Goal: Information Seeking & Learning: Learn about a topic

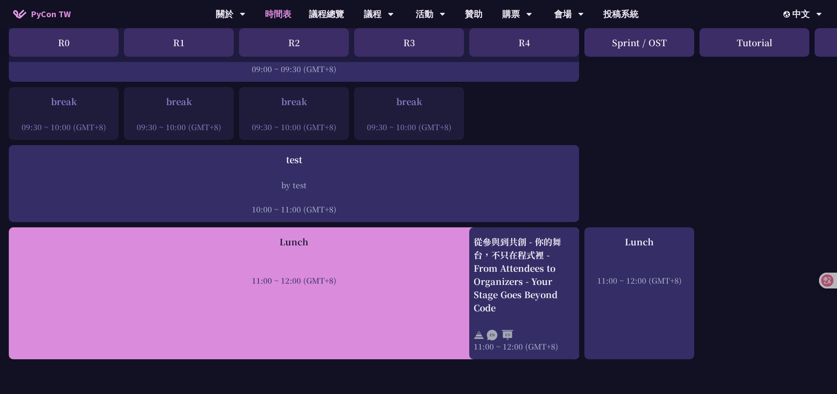
scroll to position [176, 0]
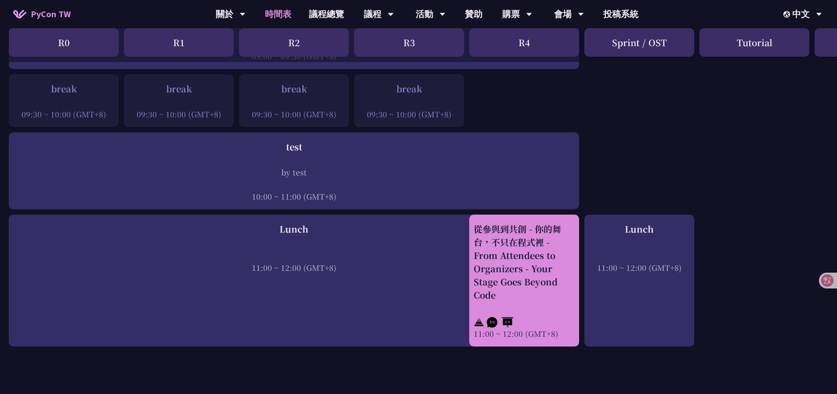
click at [522, 259] on div "從參與到共創 - 你的舞台，不只在程式裡 - From Attendees to Organizers - Your Stage Goes Beyond Co…" at bounding box center [524, 261] width 101 height 79
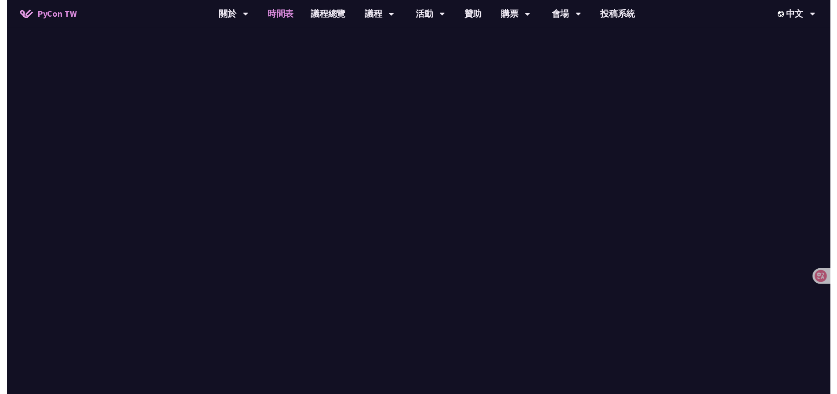
scroll to position [176, 0]
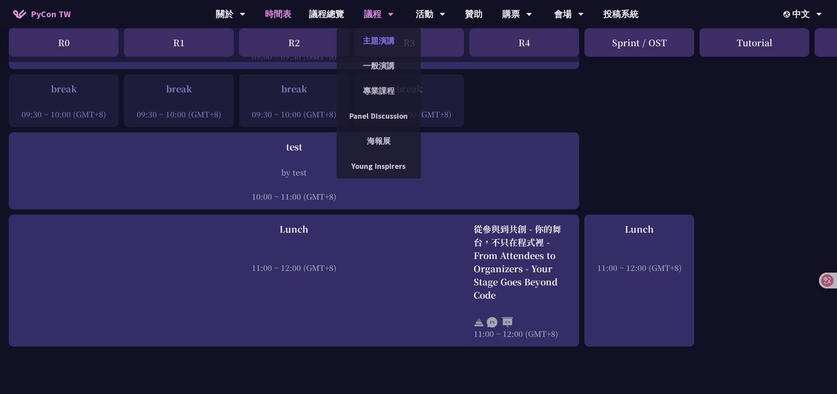
click at [388, 43] on link "主題演講" at bounding box center [379, 40] width 84 height 21
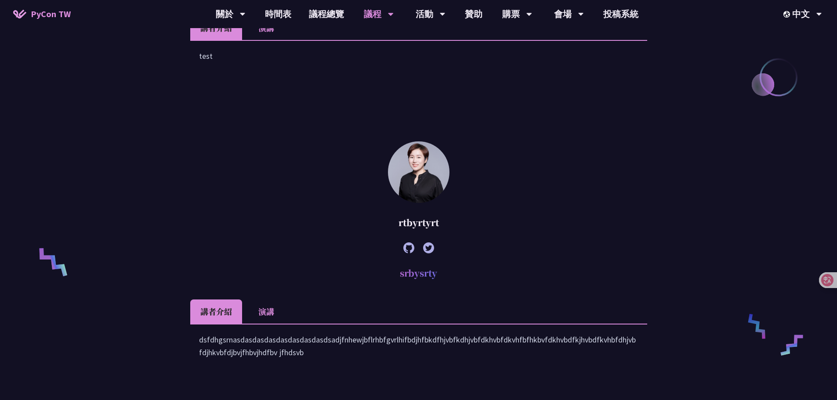
scroll to position [439, 0]
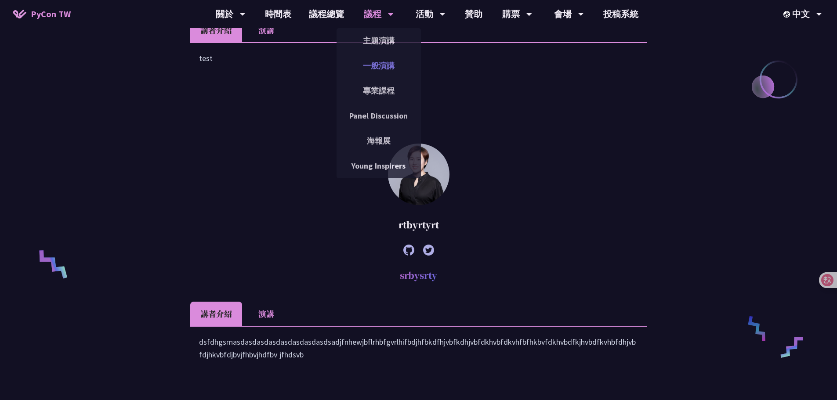
click at [391, 61] on link "一般演講" at bounding box center [379, 65] width 84 height 21
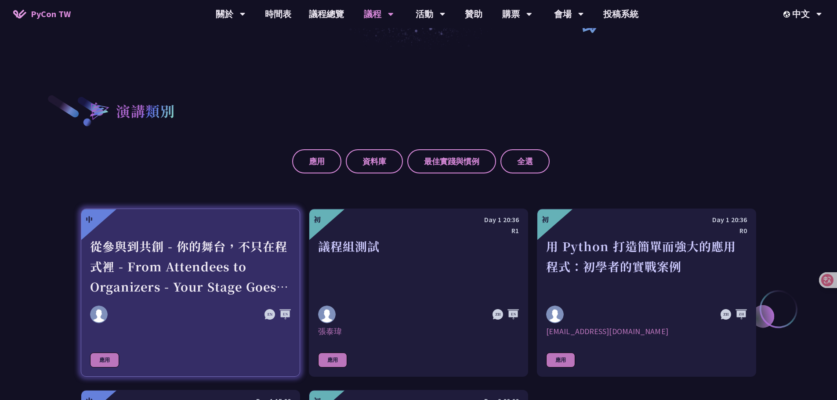
scroll to position [264, 0]
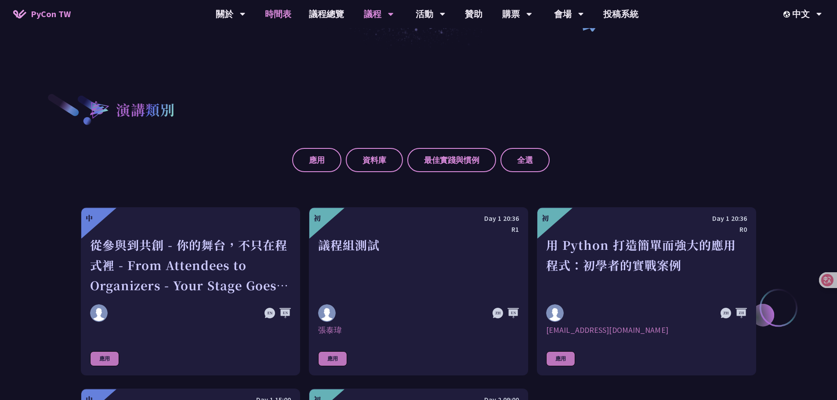
click at [276, 14] on link "時間表" at bounding box center [278, 14] width 44 height 28
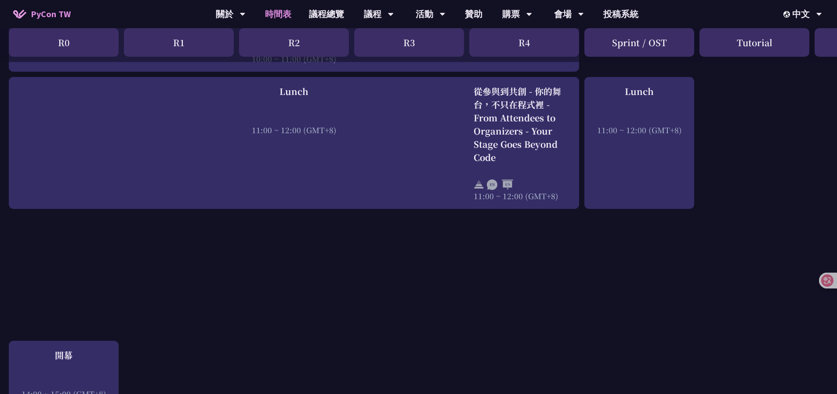
scroll to position [264, 0]
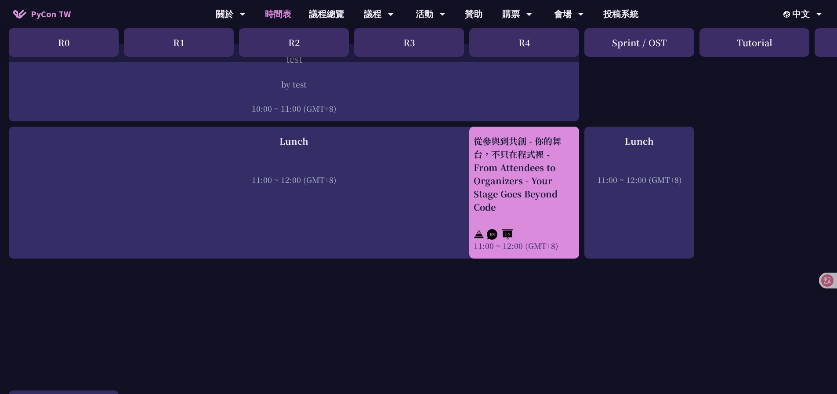
click at [531, 227] on div at bounding box center [524, 233] width 101 height 13
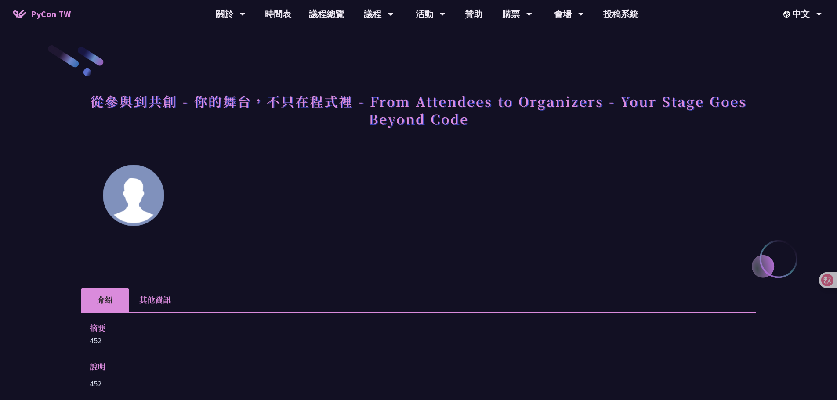
click at [143, 212] on img at bounding box center [134, 196] width 62 height 62
click at [193, 232] on p at bounding box center [471, 202] width 570 height 66
click at [224, 185] on p at bounding box center [471, 202] width 570 height 66
drag, startPoint x: 219, startPoint y: 220, endPoint x: 223, endPoint y: 223, distance: 4.7
click at [221, 222] on p at bounding box center [471, 202] width 570 height 66
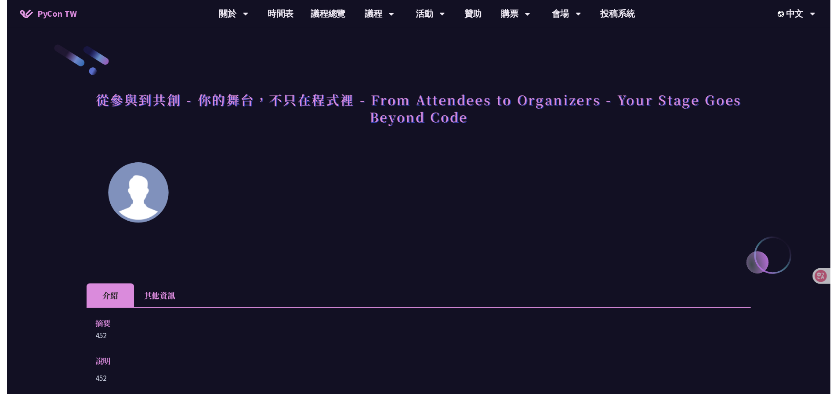
scroll to position [264, 0]
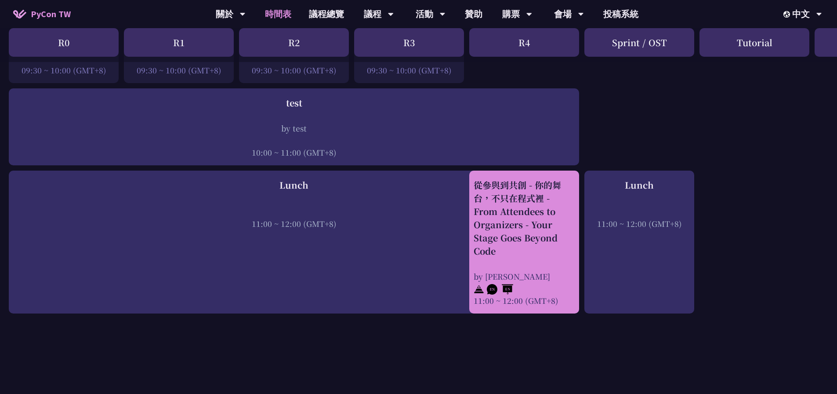
scroll to position [220, 0]
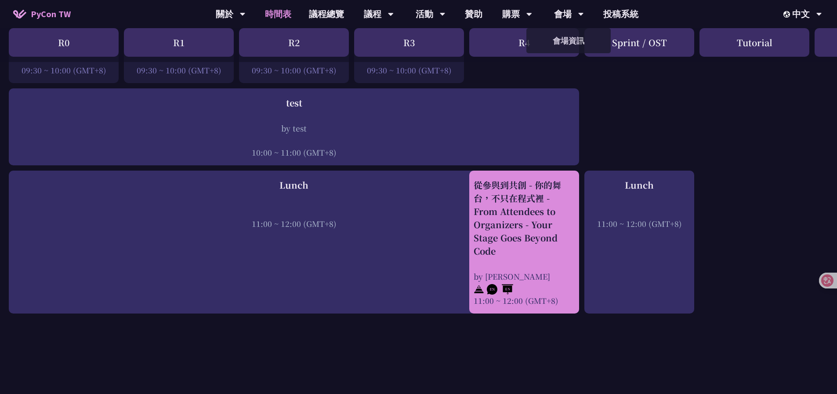
click at [500, 190] on div "從參與到共創 - 你的舞台，不只在程式裡 - From Attendees to Organizers - Your Stage Goes Beyond Co…" at bounding box center [524, 217] width 101 height 79
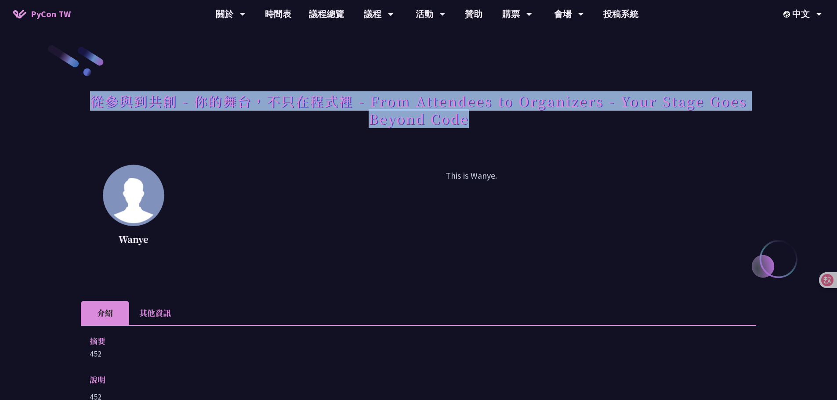
drag, startPoint x: 187, startPoint y: 104, endPoint x: 503, endPoint y: 131, distance: 317.0
click at [501, 127] on h1 "從參與到共創 - 你的舞台，不只在程式裡 - From Attendees to Organizers - Your Stage Goes Beyond Co…" at bounding box center [418, 110] width 675 height 44
copy h1 "從參與到共創 - 你的舞台，不只在程式裡 - From Attendees to Organizers - Your Stage Goes Beyond Co…"
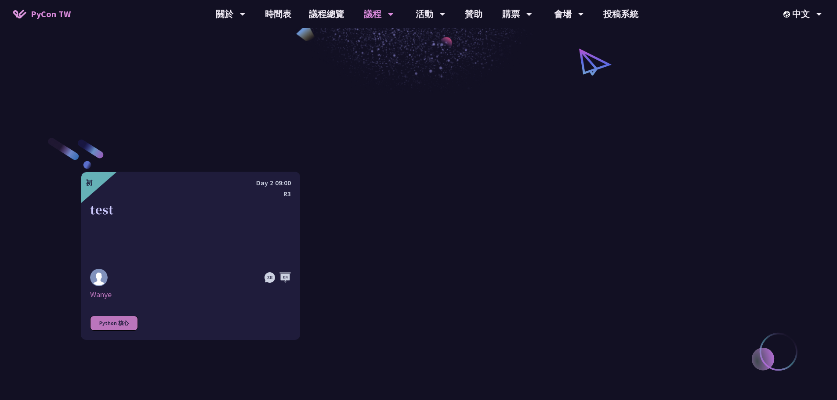
scroll to position [220, 0]
click at [340, 130] on div "初 Day 2 09:00 R3 test [GEOGRAPHIC_DATA] Python 核心" at bounding box center [418, 256] width 675 height 326
click at [391, 185] on div "初 Day 2 09:00 R3 test [GEOGRAPHIC_DATA] Python 核心" at bounding box center [418, 256] width 675 height 168
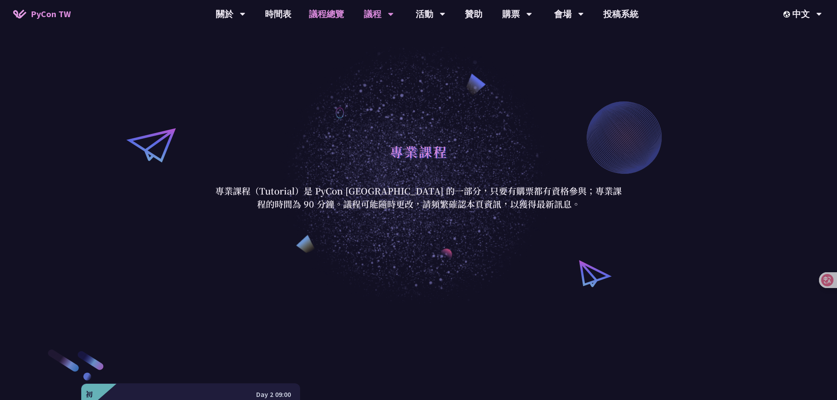
scroll to position [0, 0]
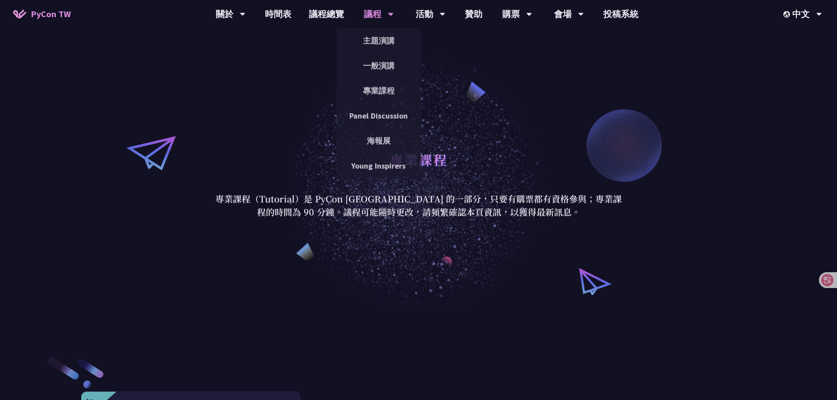
click at [402, 18] on div "議程 主題演講 一般演講 專業課程 Panel Discussion 海報展 Young Inspirers" at bounding box center [379, 14] width 52 height 28
click at [374, 47] on link "主題演講" at bounding box center [379, 40] width 84 height 21
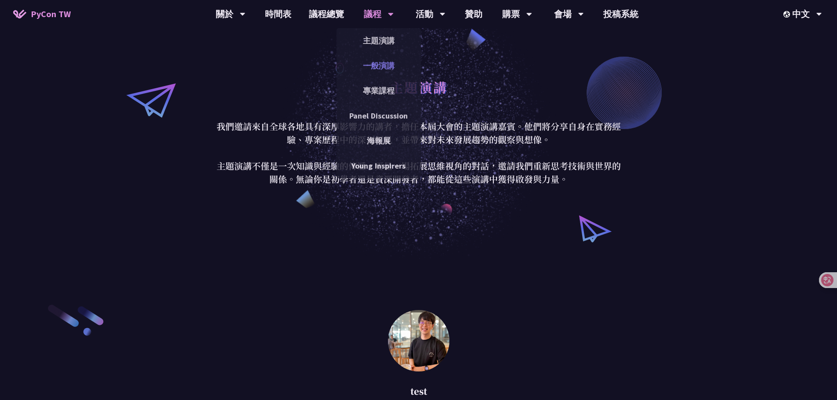
click at [380, 59] on link "一般演講" at bounding box center [379, 65] width 84 height 21
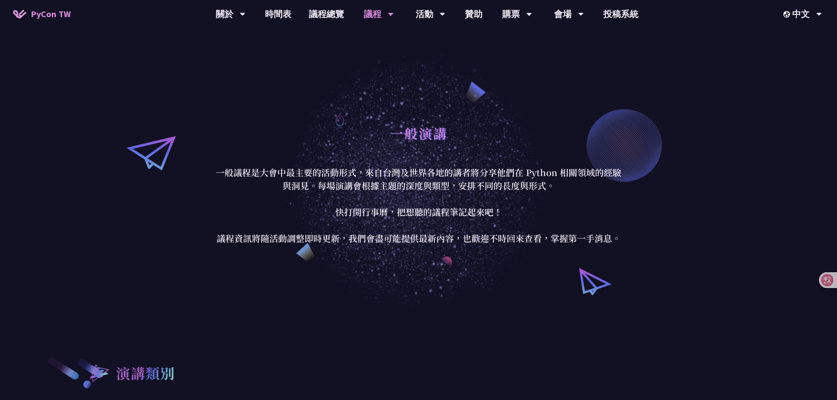
click at [310, 165] on div "一般演講" at bounding box center [418, 143] width 409 height 46
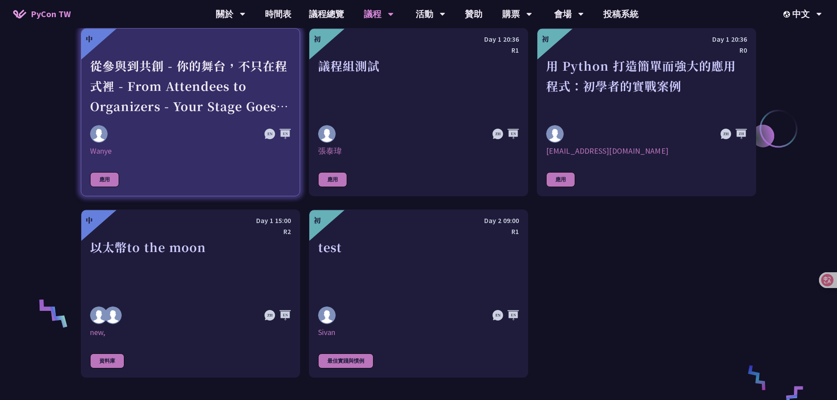
scroll to position [439, 0]
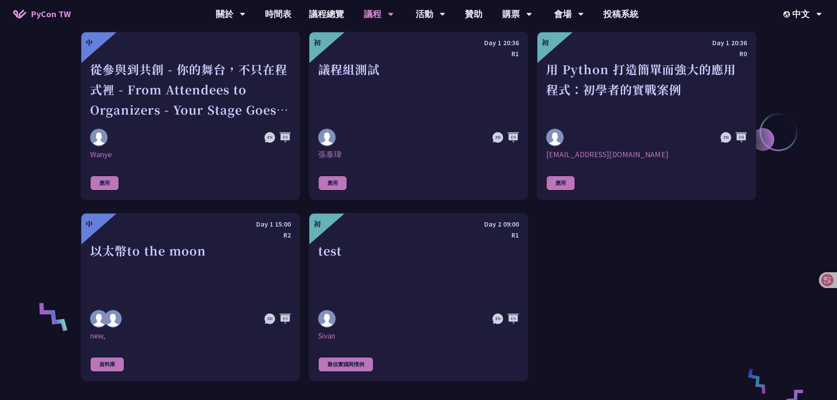
drag, startPoint x: 49, startPoint y: 198, endPoint x: 58, endPoint y: 201, distance: 9.9
click at [50, 198] on div "演講類別 應用 資料庫 最佳實踐與慣例 全選 中 從參與到共創 - 你的舞台，不只在程式裡 - From Attendees to Organizers - …" at bounding box center [418, 166] width 837 height 587
click at [25, 206] on div "演講類別 應用 資料庫 最佳實踐與慣例 全選 中 從參與到共創 - 你的舞台，不只在程式裡 - From Attendees to Organizers - …" at bounding box center [418, 166] width 837 height 587
click at [44, 206] on div "演講類別 應用 資料庫 最佳實踐與慣例 全選 中 從參與到共創 - 你的舞台，不只在程式裡 - From Attendees to Organizers - …" at bounding box center [418, 166] width 837 height 587
click at [40, 208] on div "演講類別 應用 資料庫 最佳實踐與慣例 全選 中 從參與到共創 - 你的舞台，不只在程式裡 - From Attendees to Organizers - …" at bounding box center [418, 166] width 837 height 587
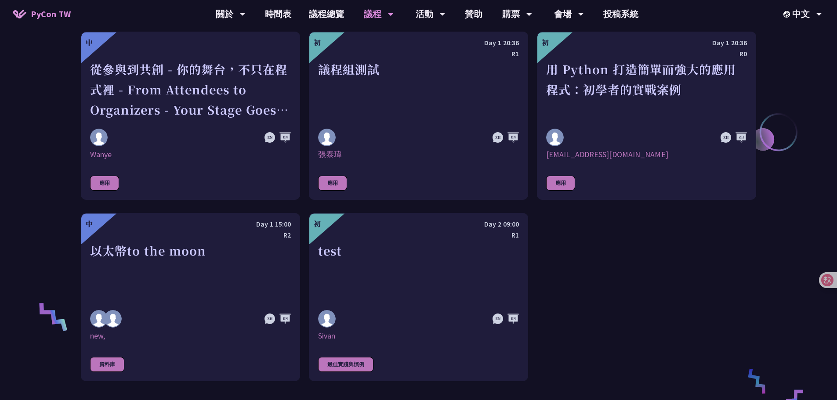
click at [634, 214] on div "中 從參與到共創 - 你的舞台，不只在程式裡 - From Attendees to Organizers - Your Stage Goes Beyond …" at bounding box center [418, 207] width 675 height 350
click at [592, 295] on div "中 從參與到共創 - 你的舞台，不只在程式裡 - From Attendees to Organizers - Your Stage Goes Beyond …" at bounding box center [418, 207] width 675 height 350
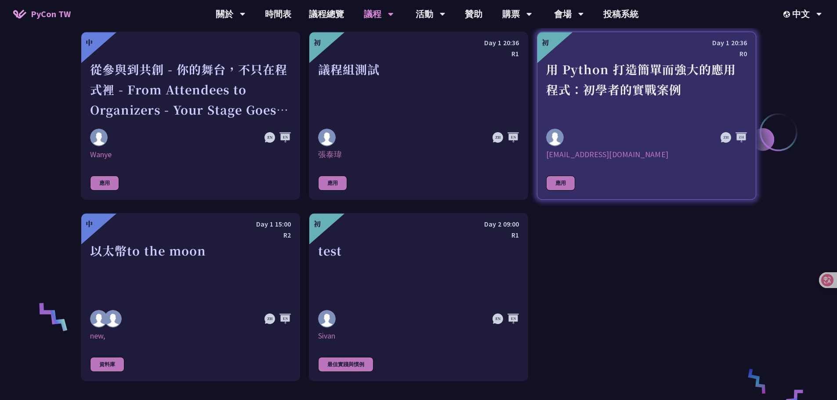
drag, startPoint x: 609, startPoint y: 339, endPoint x: 642, endPoint y: 79, distance: 262.5
click at [609, 338] on div "中 從參與到共創 - 你的舞台，不只在程式裡 - From Attendees to Organizers - Your Stage Goes Beyond …" at bounding box center [418, 207] width 675 height 350
